Goal: Task Accomplishment & Management: Use online tool/utility

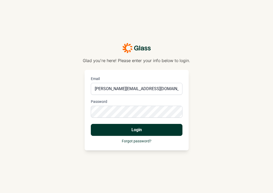
click at [133, 138] on div "Forgot password?" at bounding box center [136, 141] width 91 height 6
click at [134, 131] on button "Login" at bounding box center [136, 130] width 91 height 12
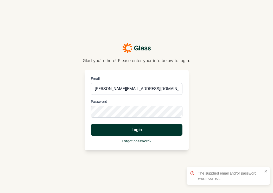
click at [134, 118] on form "Email [PERSON_NAME][EMAIL_ADDRESS][DOMAIN_NAME] Password Login Forgot password?" at bounding box center [136, 110] width 91 height 68
click at [91, 124] on button "Login" at bounding box center [136, 130] width 91 height 12
click at [122, 93] on input "[PERSON_NAME][EMAIL_ADDRESS][DOMAIN_NAME]" at bounding box center [136, 89] width 91 height 12
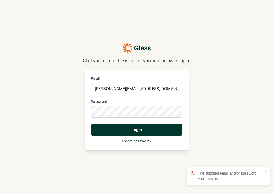
click at [122, 87] on input "[PERSON_NAME][EMAIL_ADDRESS][DOMAIN_NAME]" at bounding box center [136, 89] width 91 height 12
type input "[PERSON_NAME][EMAIL_ADDRESS][DOMAIN_NAME]"
click at [91, 124] on button "Login" at bounding box center [136, 130] width 91 height 12
